Goal: Task Accomplishment & Management: Manage account settings

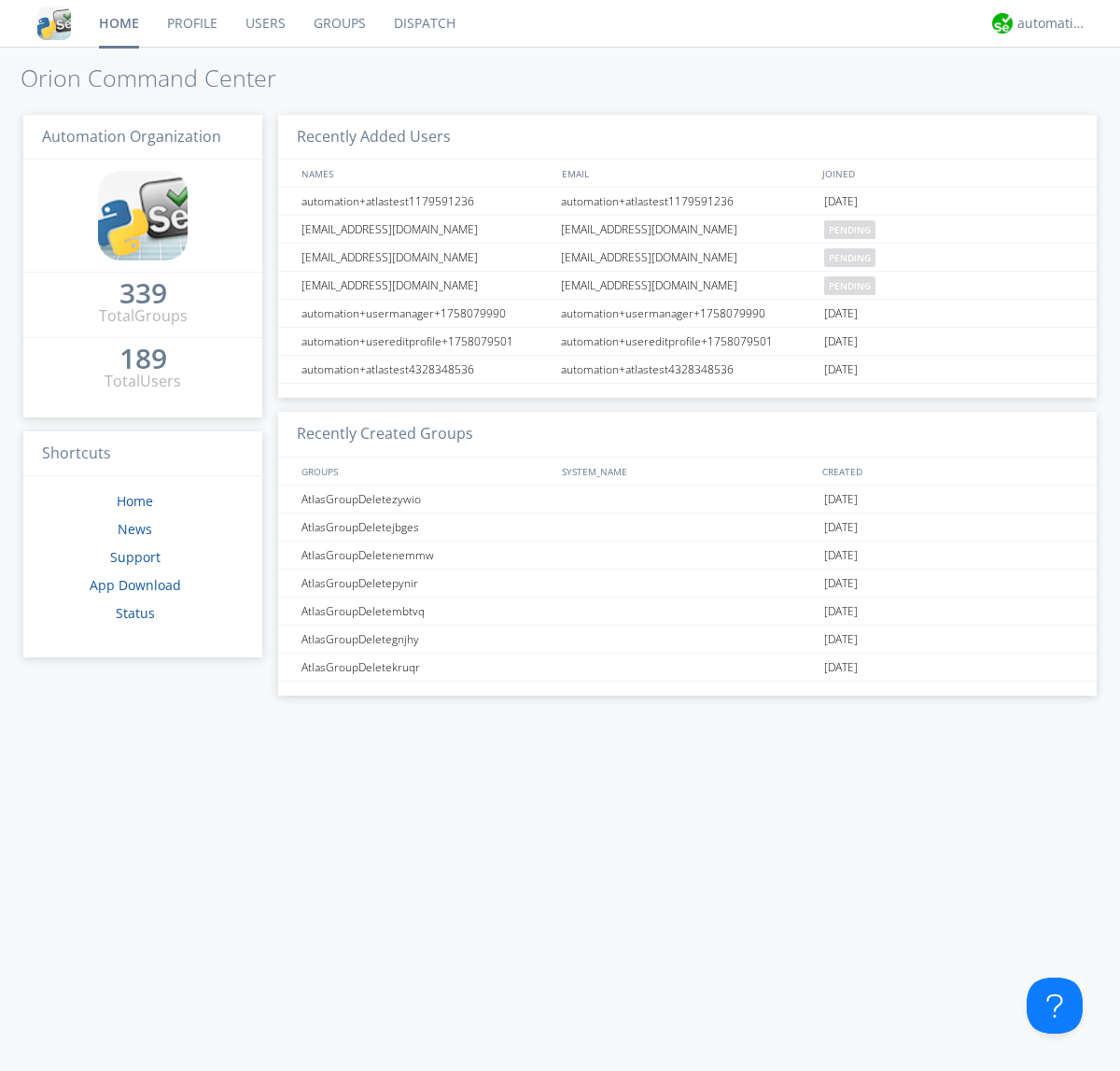
click at [265, 24] on link "Users" at bounding box center [266, 23] width 68 height 46
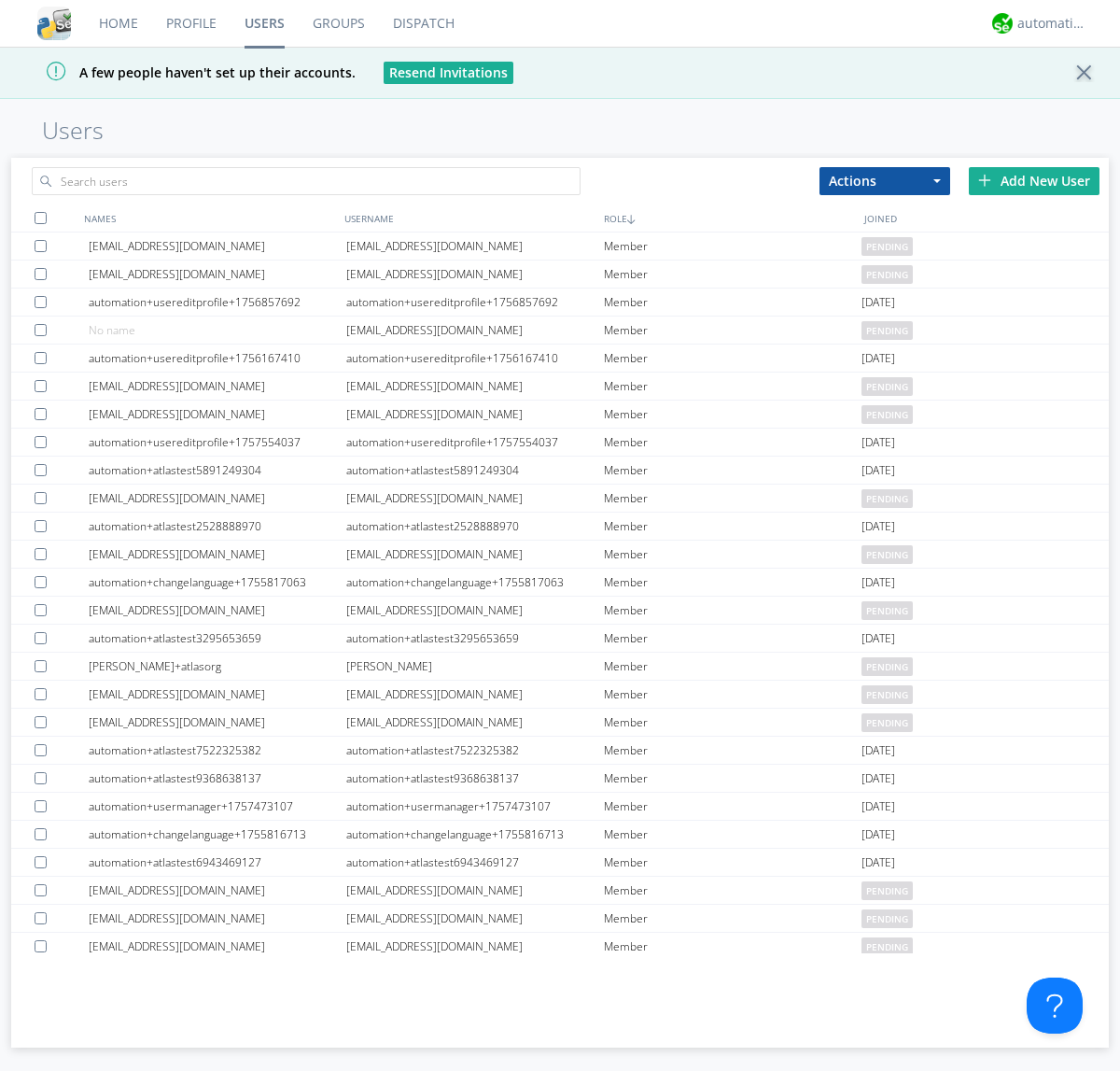
click at [1035, 180] on div "Add New User" at bounding box center [1035, 181] width 131 height 28
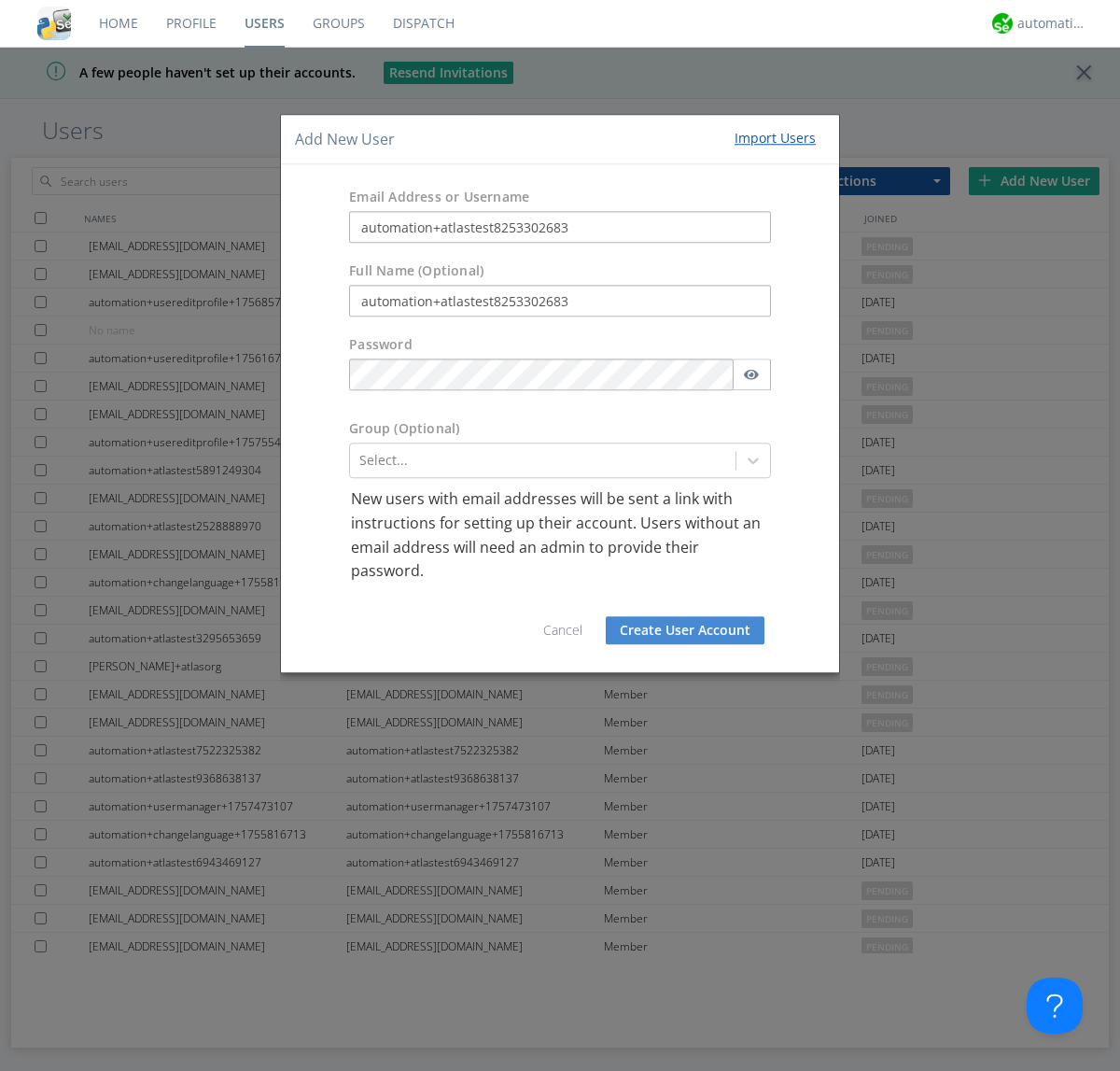
click at [686, 630] on button "Create User Account" at bounding box center [685, 631] width 158 height 28
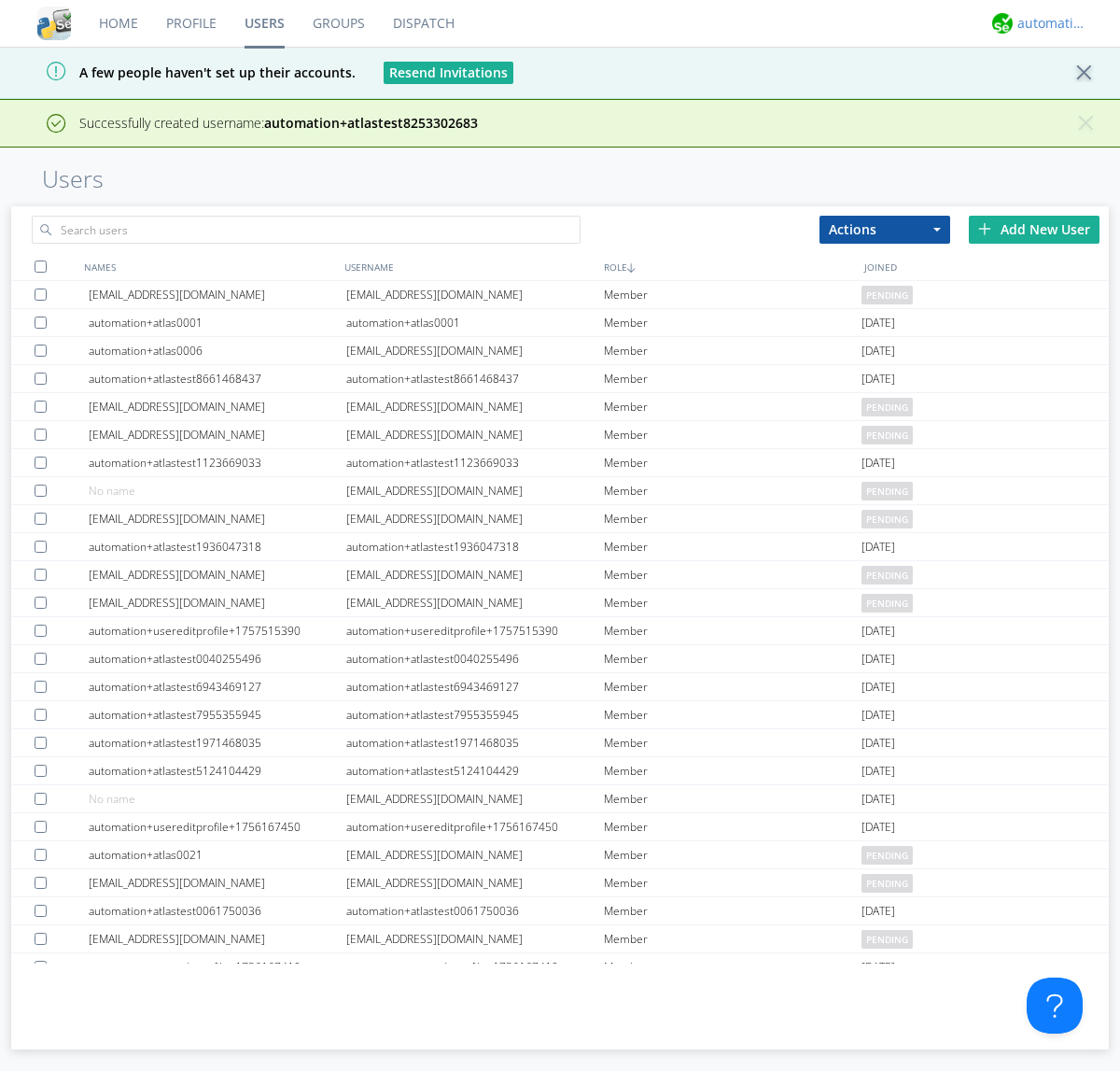
click at [1048, 24] on div "automation+atlas" at bounding box center [1053, 24] width 70 height 19
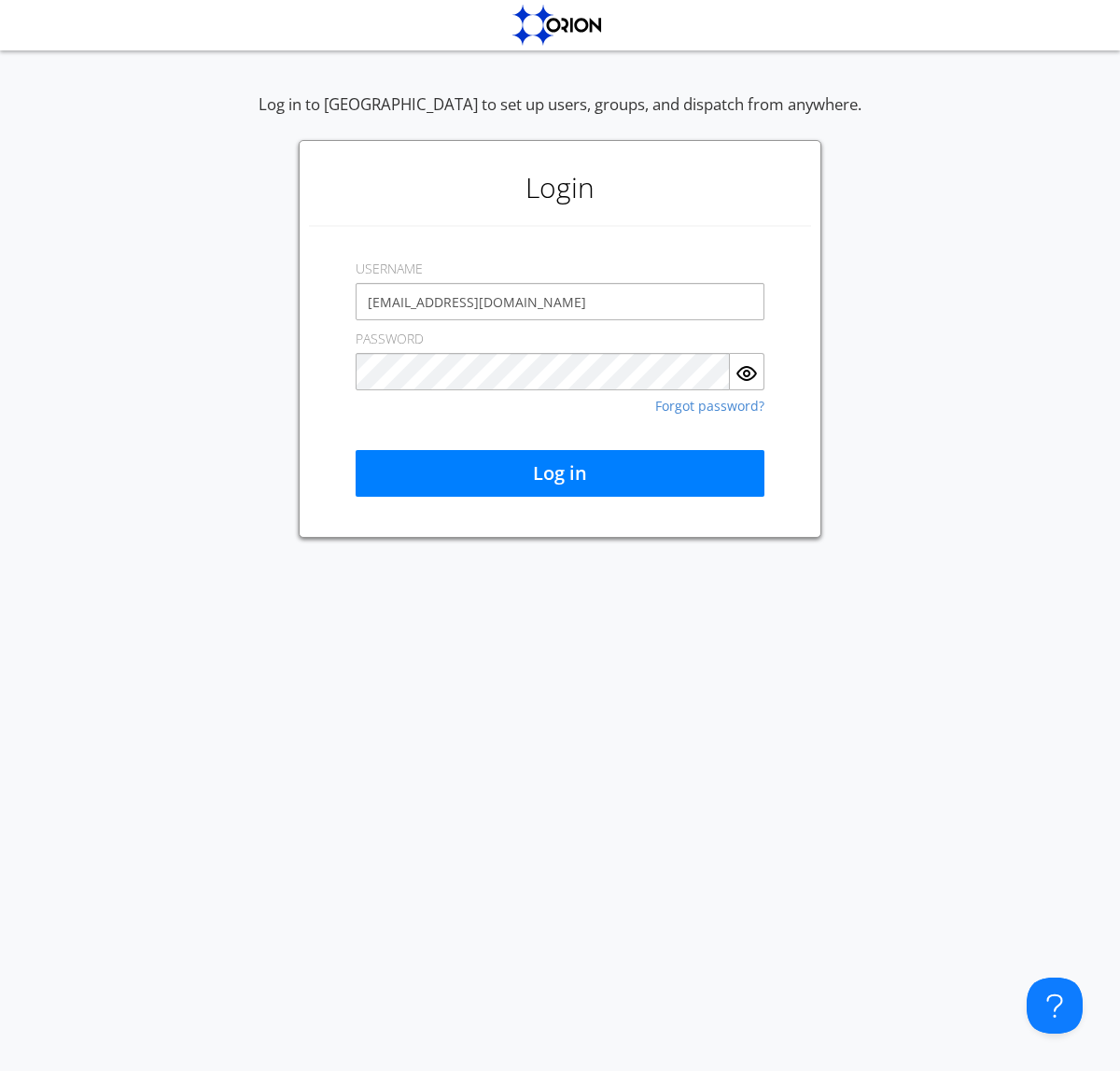
type input "[EMAIL_ADDRESS][DOMAIN_NAME]"
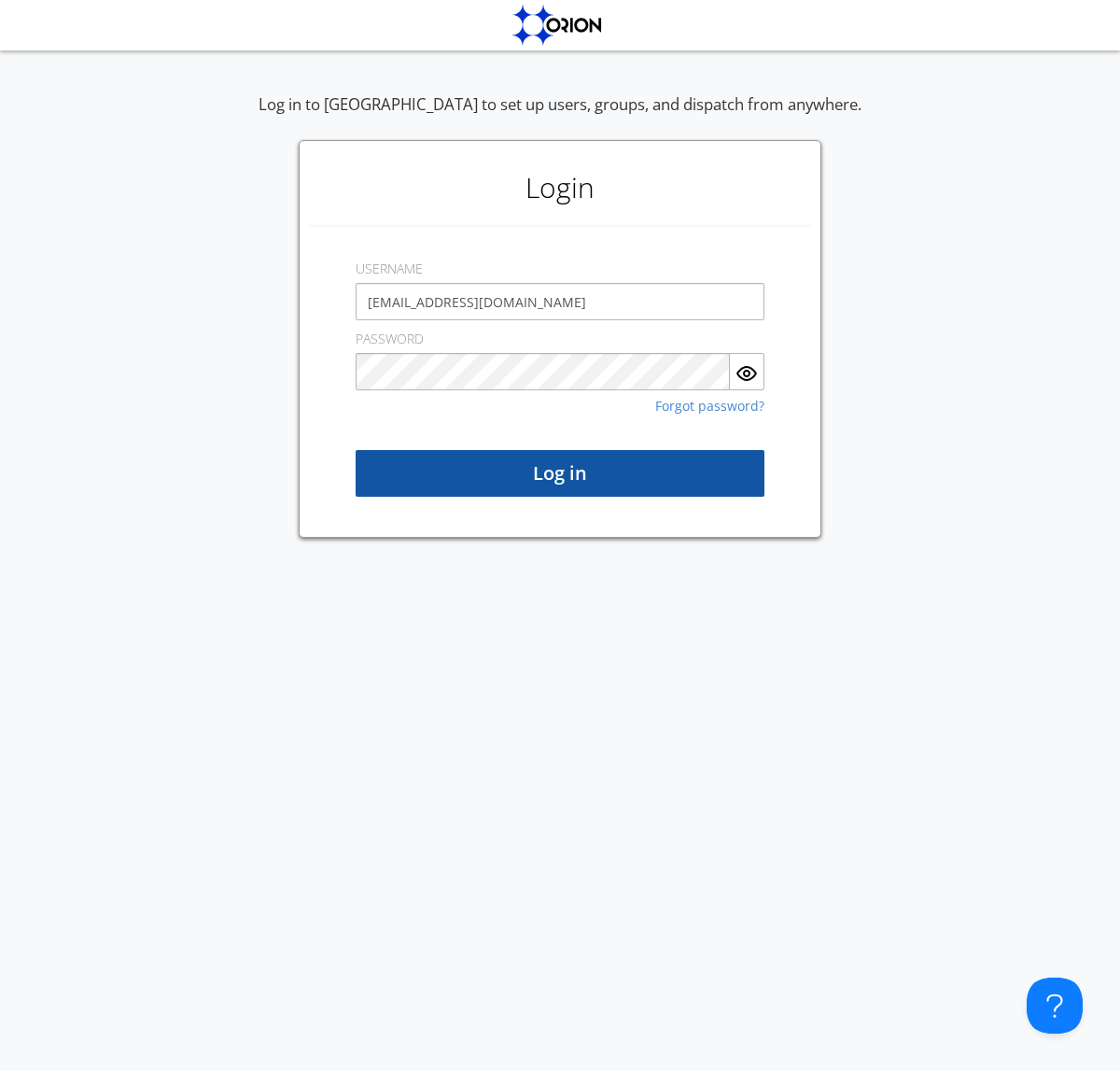
click at [560, 473] on button "Log in" at bounding box center [560, 473] width 409 height 46
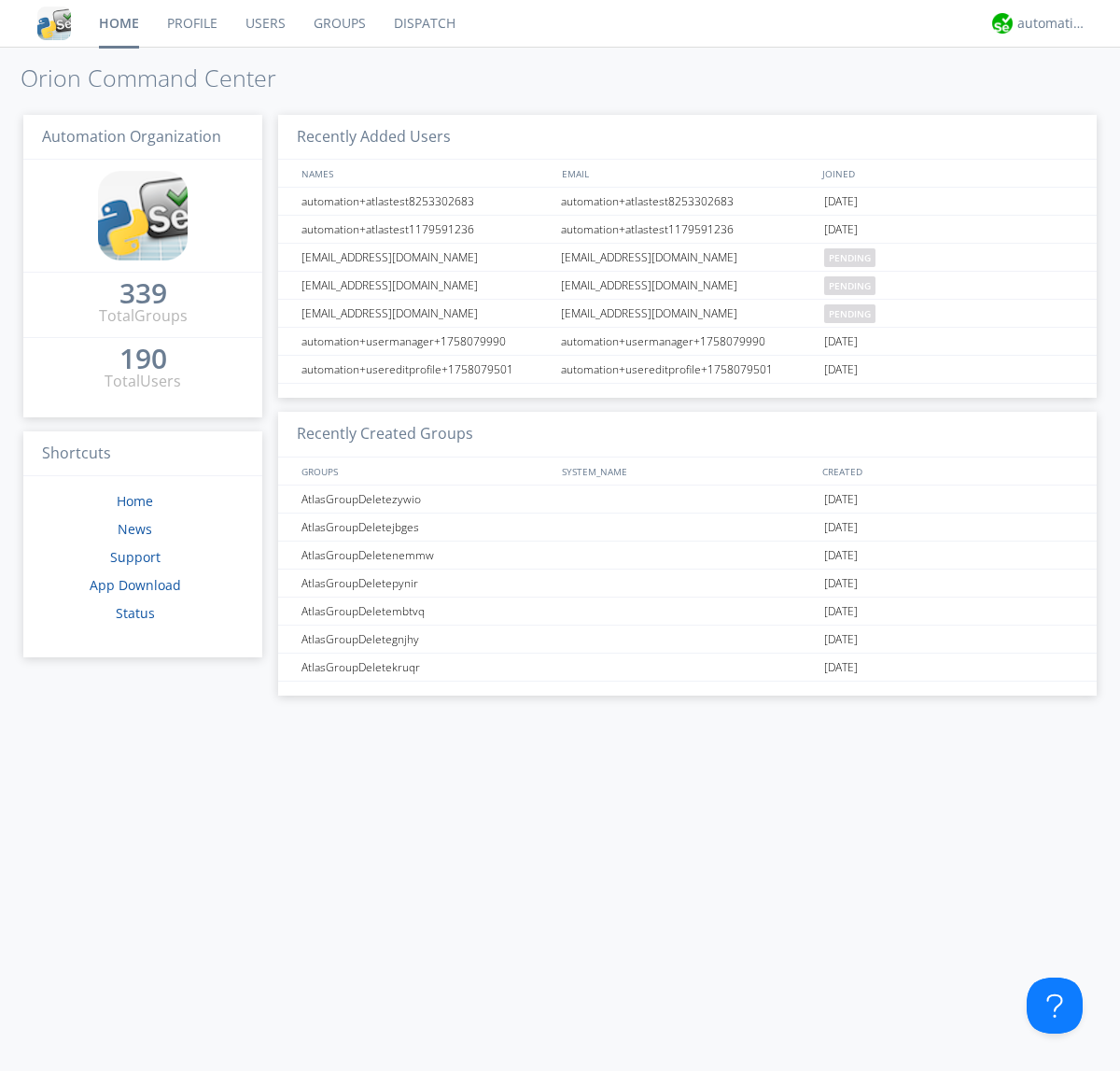
click at [265, 24] on link "Users" at bounding box center [266, 23] width 68 height 46
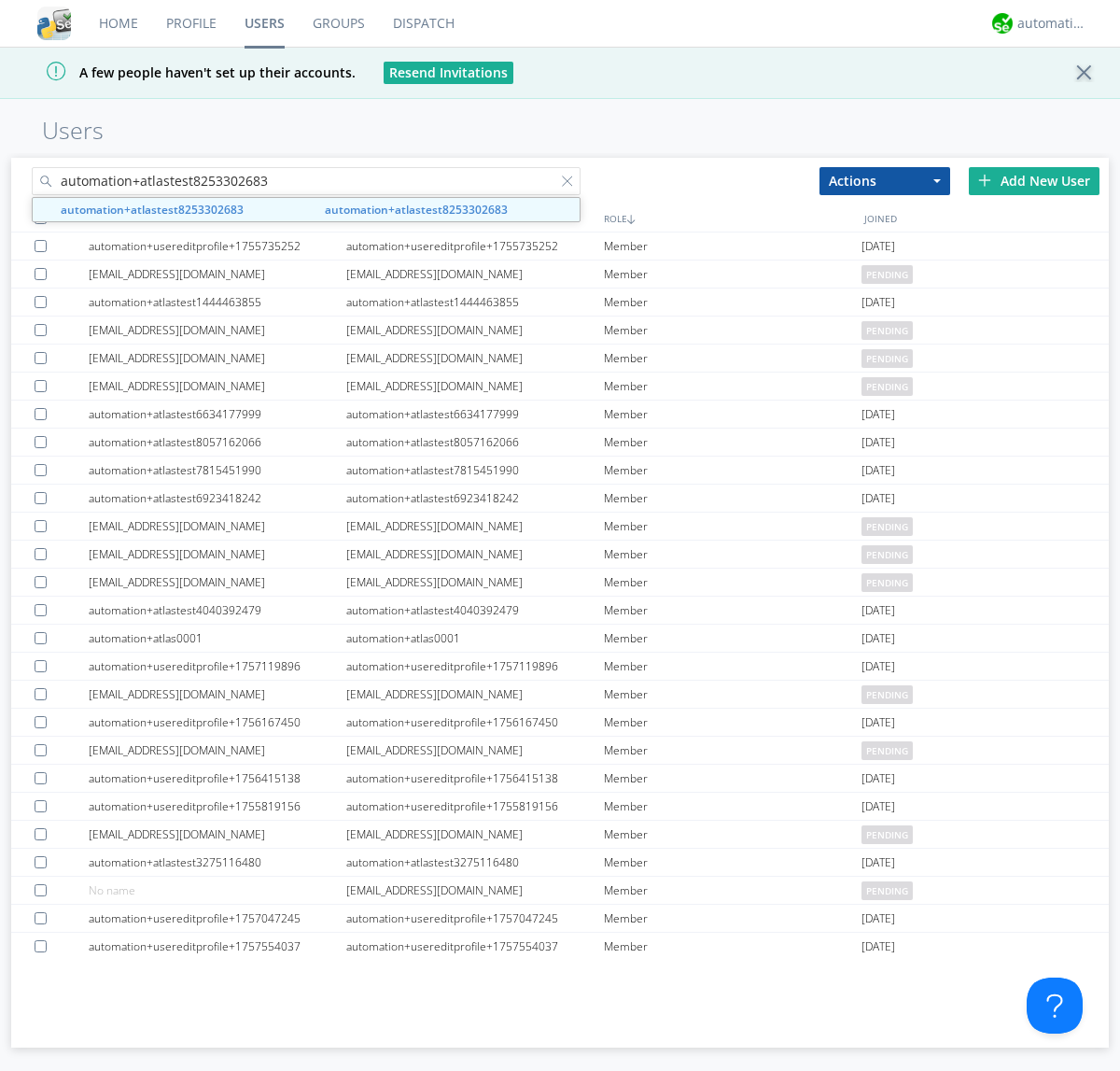
type input "automation+atlastest8253302683"
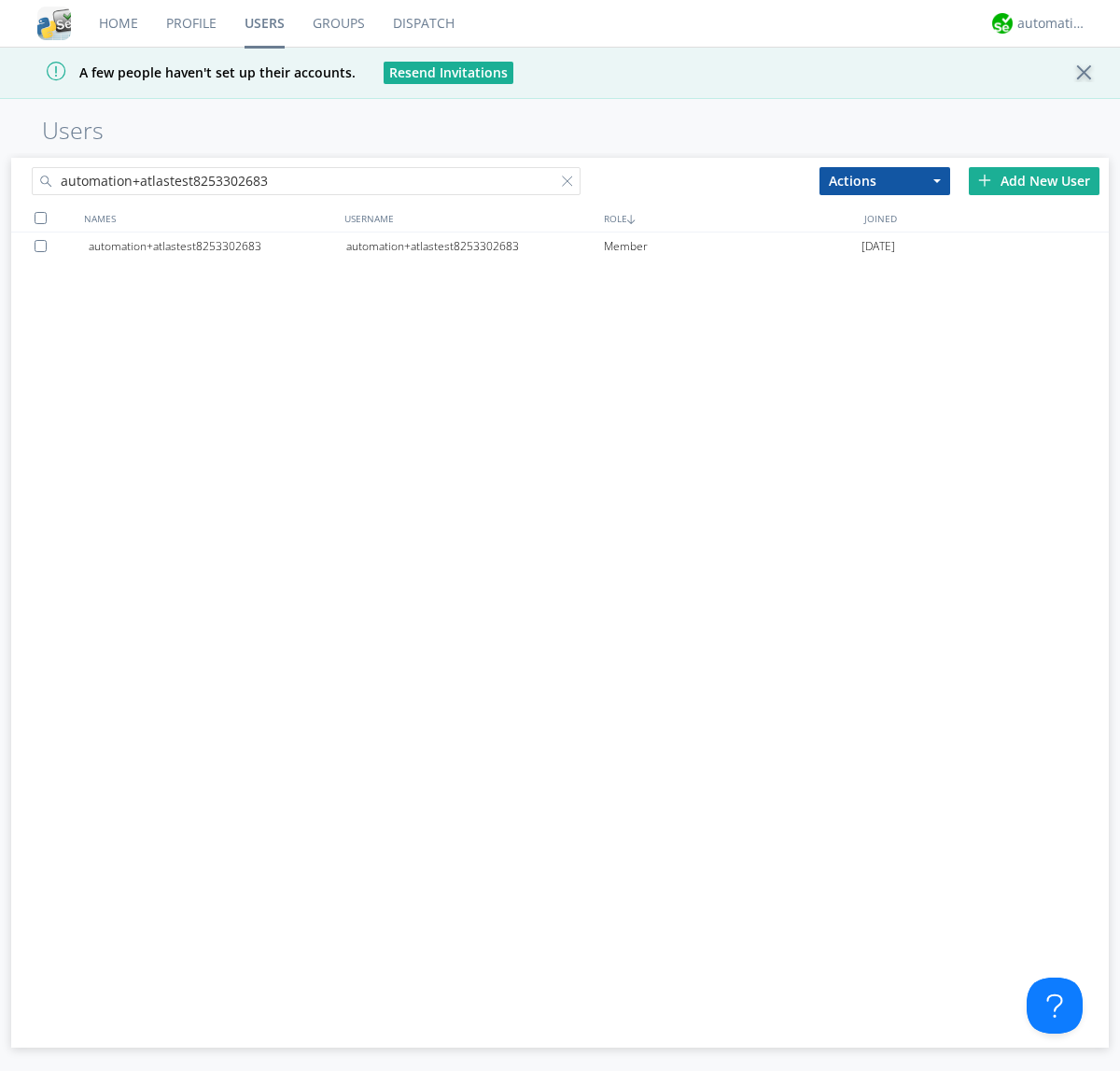
click at [572, 184] on div at bounding box center [572, 185] width 19 height 19
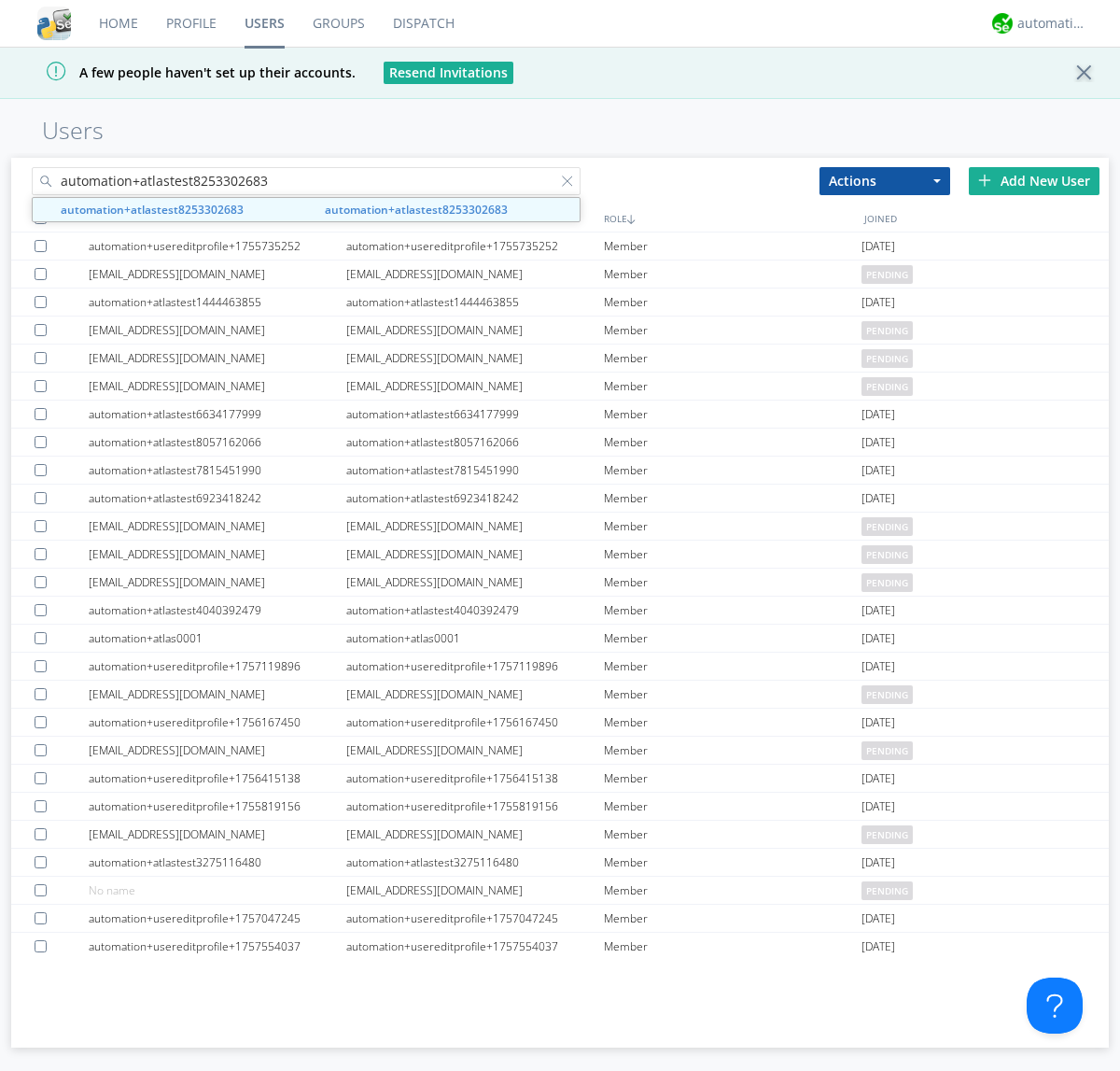
type input "automation+atlastest8253302683"
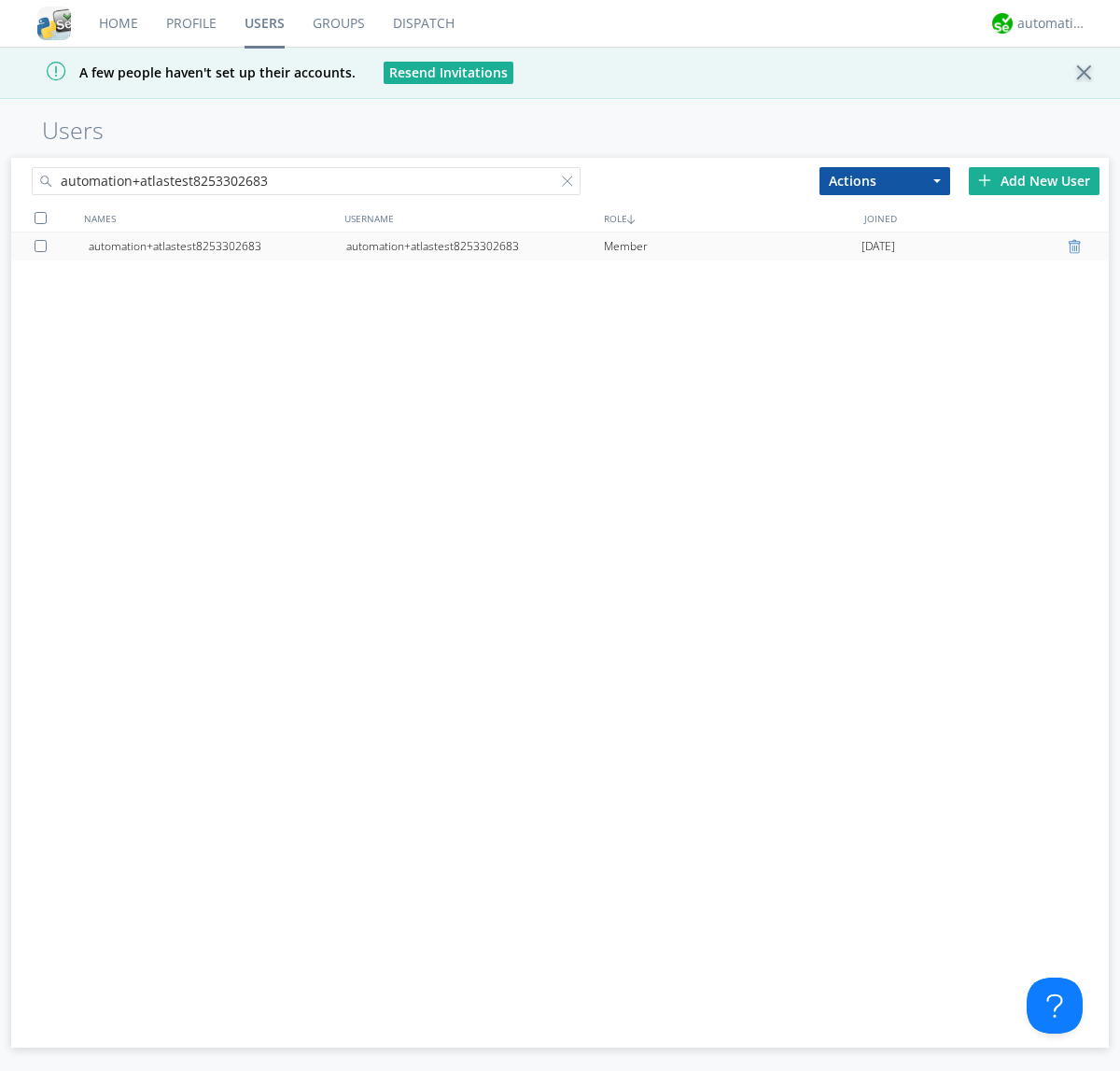
click at [1077, 247] on div at bounding box center [1077, 247] width 19 height 15
click at [1048, 24] on div "automation+atlas" at bounding box center [1053, 24] width 70 height 19
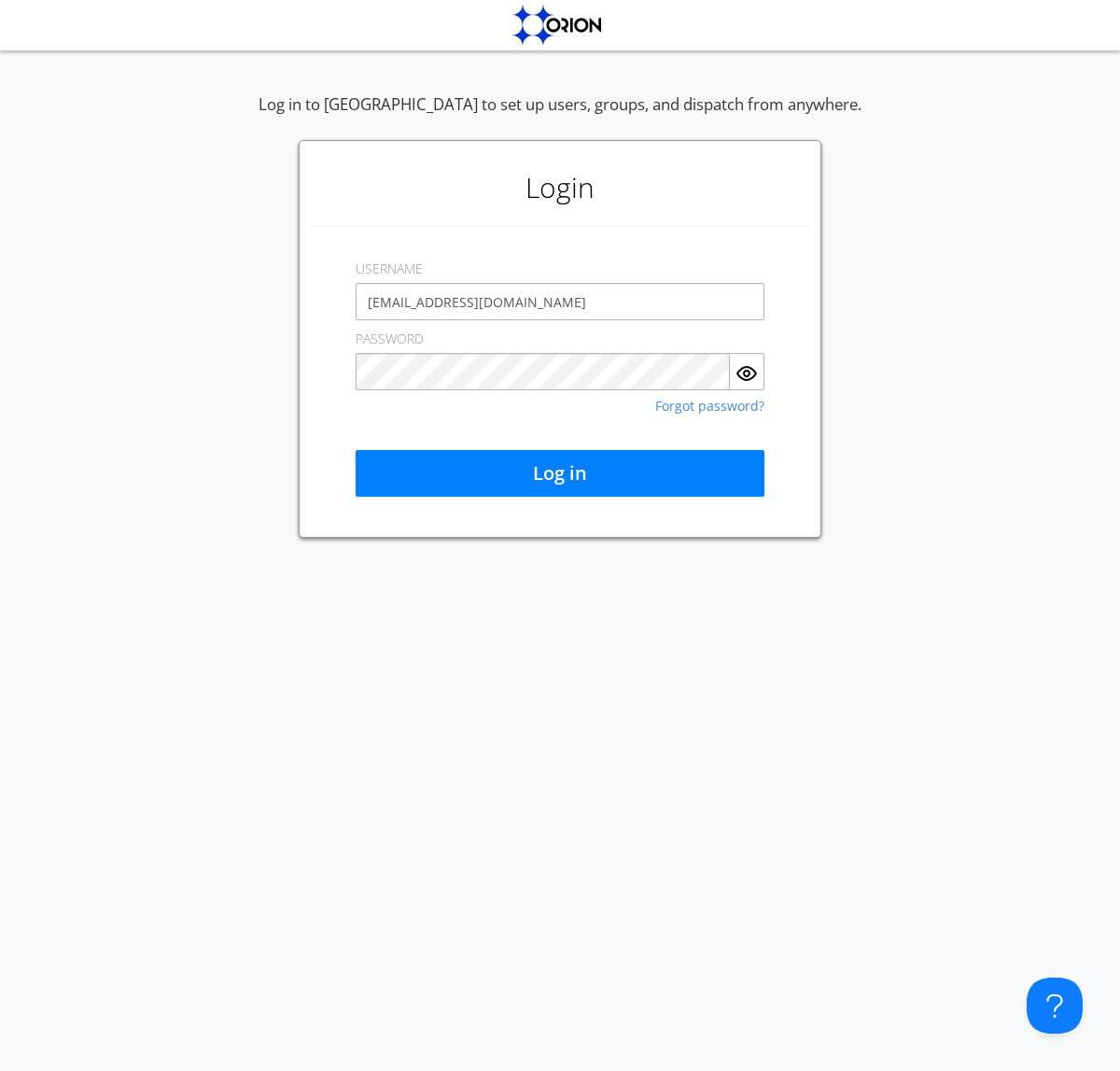
type input "[EMAIL_ADDRESS][DOMAIN_NAME]"
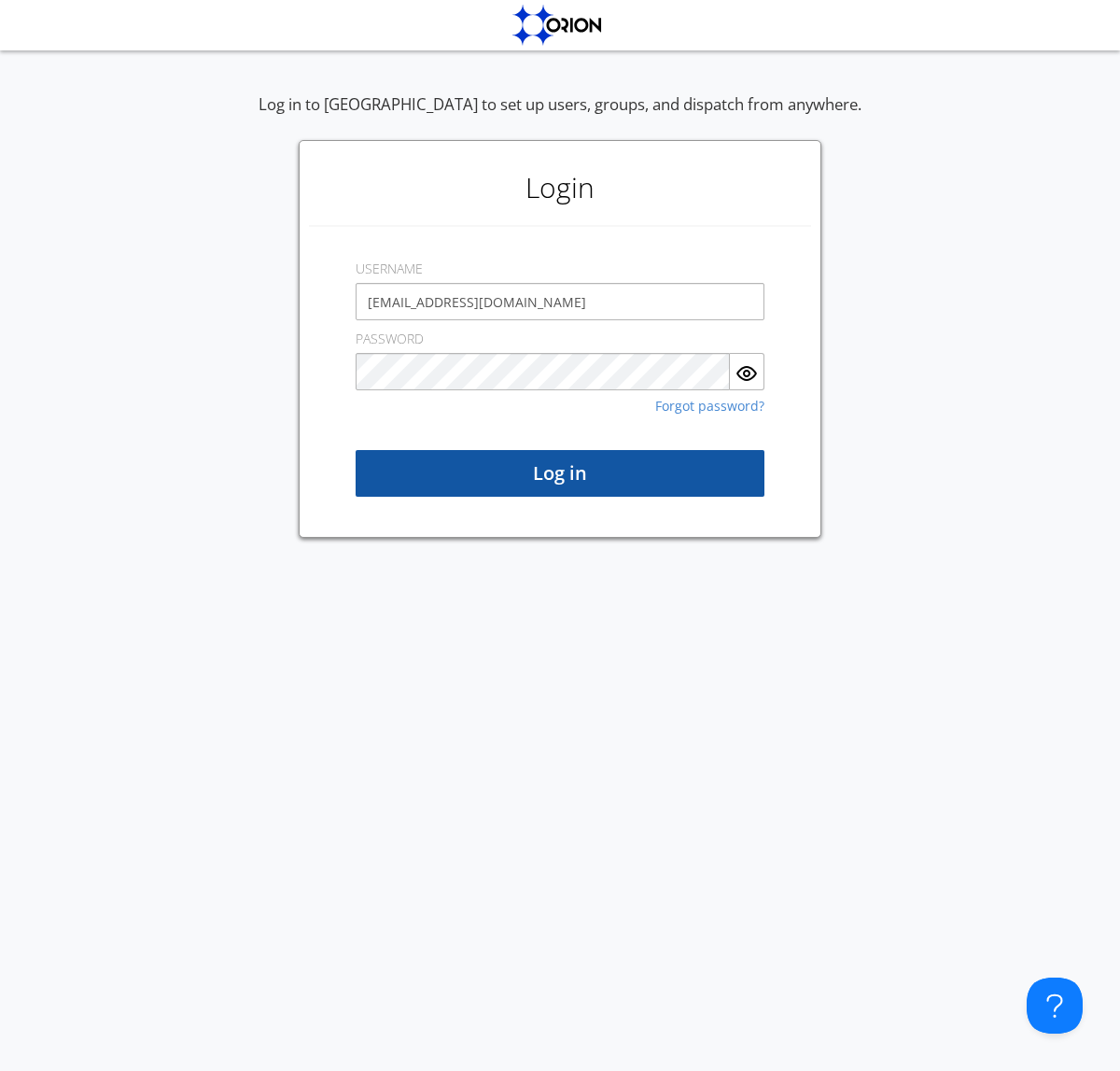
click at [560, 473] on button "Log in" at bounding box center [560, 473] width 409 height 46
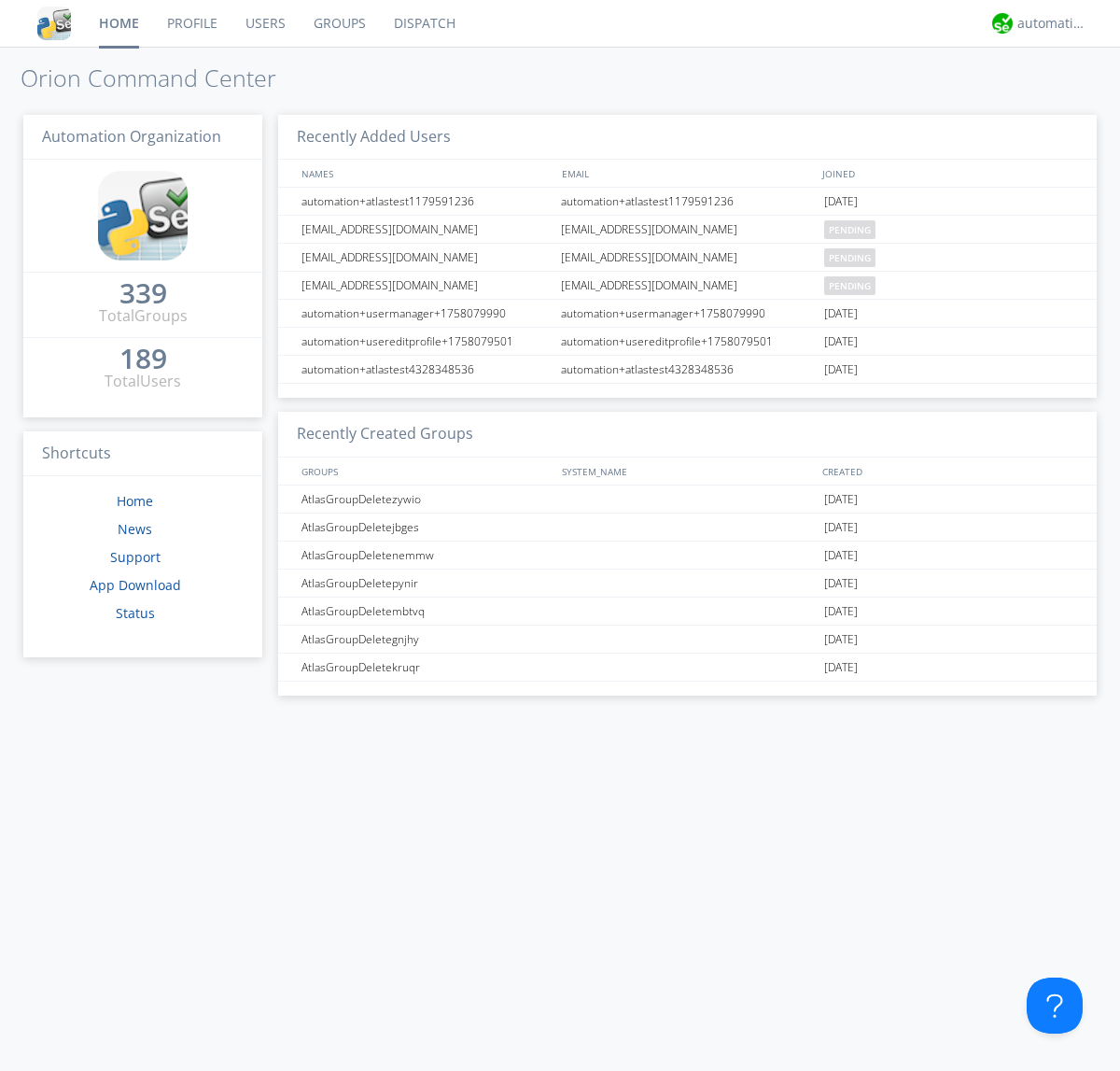
click at [265, 24] on link "Users" at bounding box center [266, 23] width 68 height 46
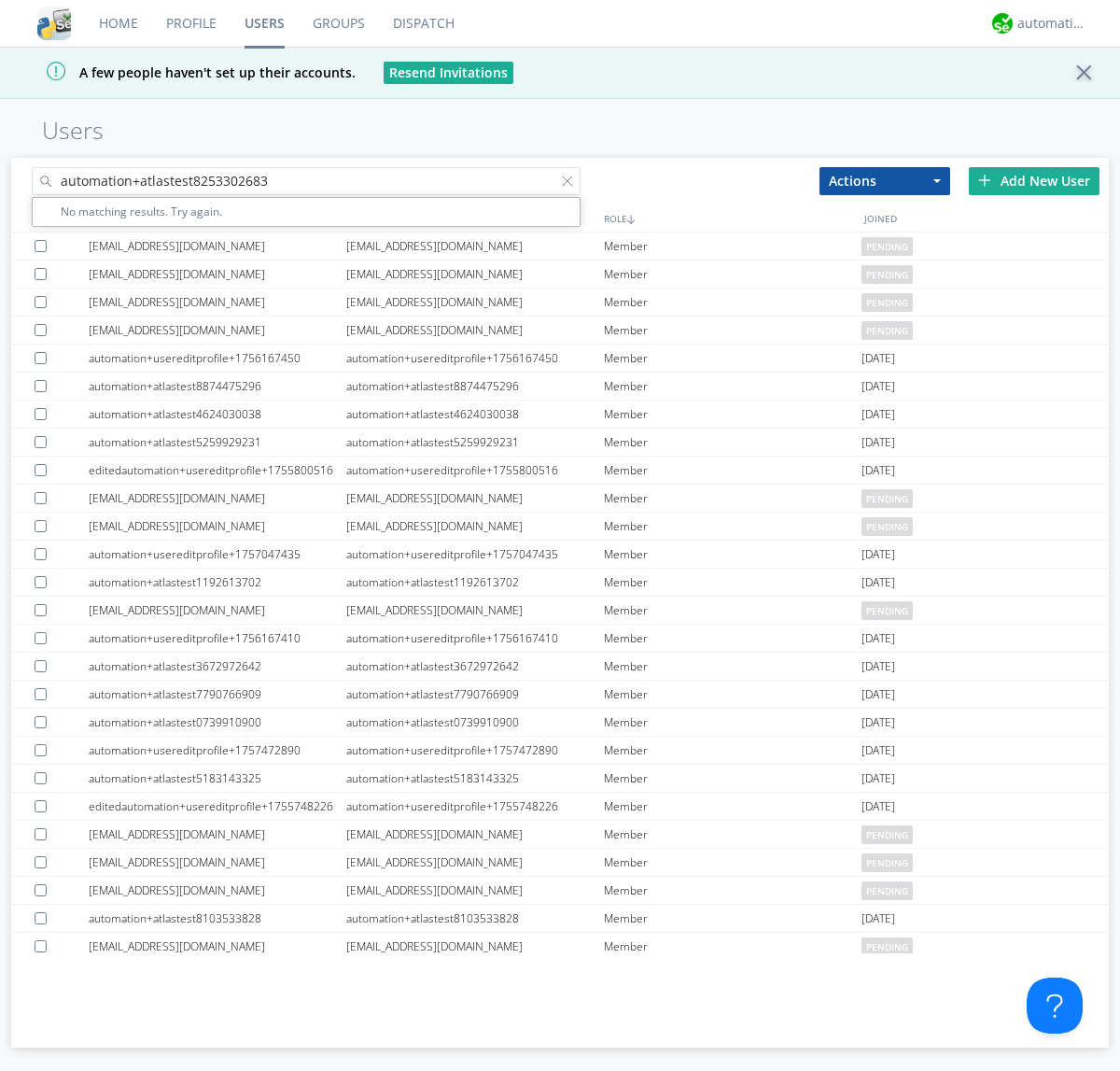
type input "automation+atlastest8253302683"
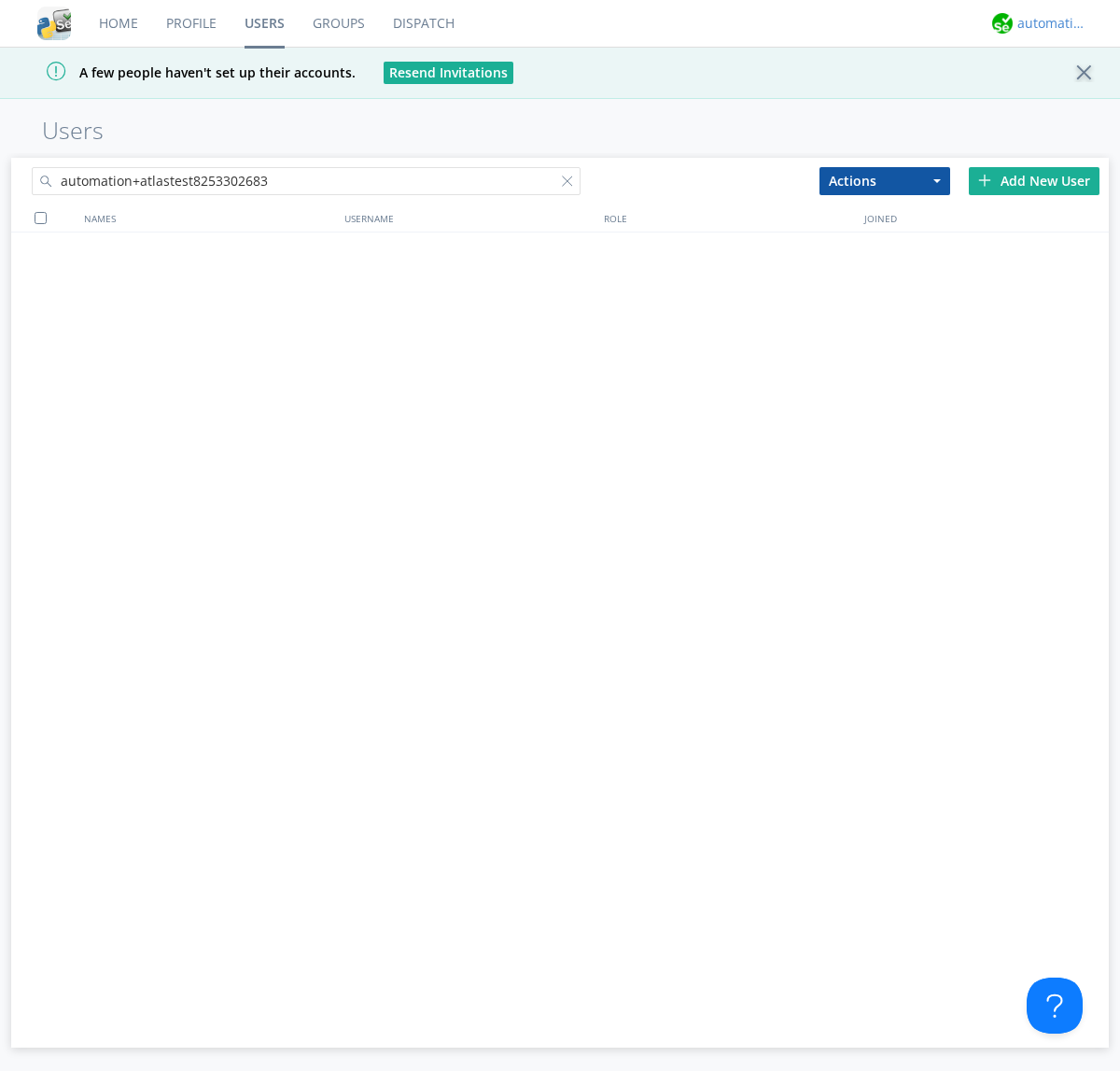
click at [1048, 24] on div "automation+atlas" at bounding box center [1053, 24] width 70 height 19
